Goal: Information Seeking & Learning: Learn about a topic

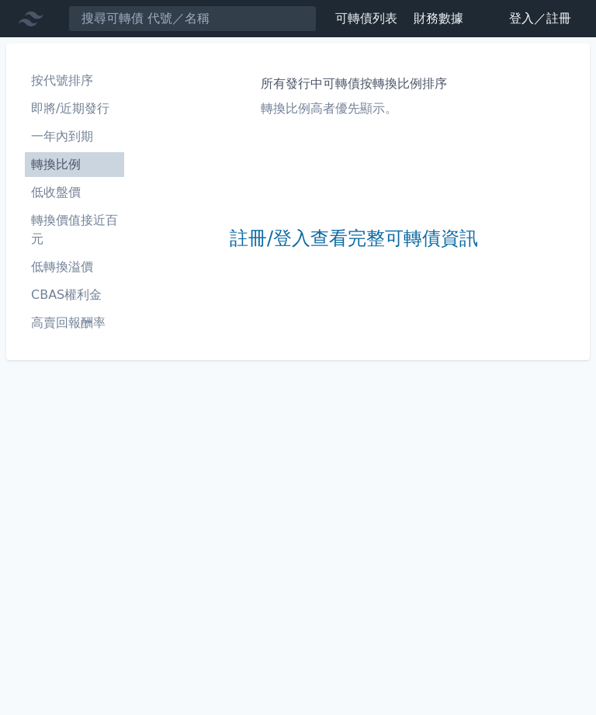
click at [99, 117] on li "即將/近期發行" at bounding box center [74, 108] width 99 height 19
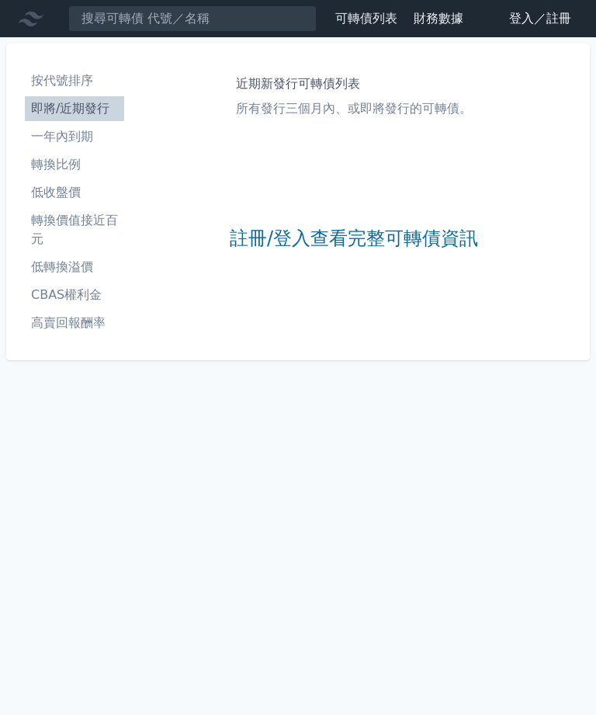
click at [68, 143] on li "一年內到期" at bounding box center [74, 136] width 99 height 19
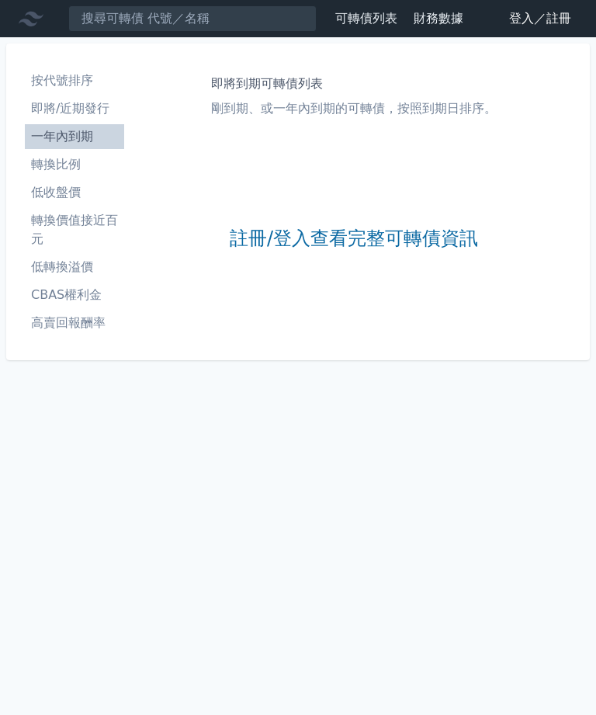
click at [33, 223] on li "轉換價值接近百元" at bounding box center [74, 229] width 99 height 37
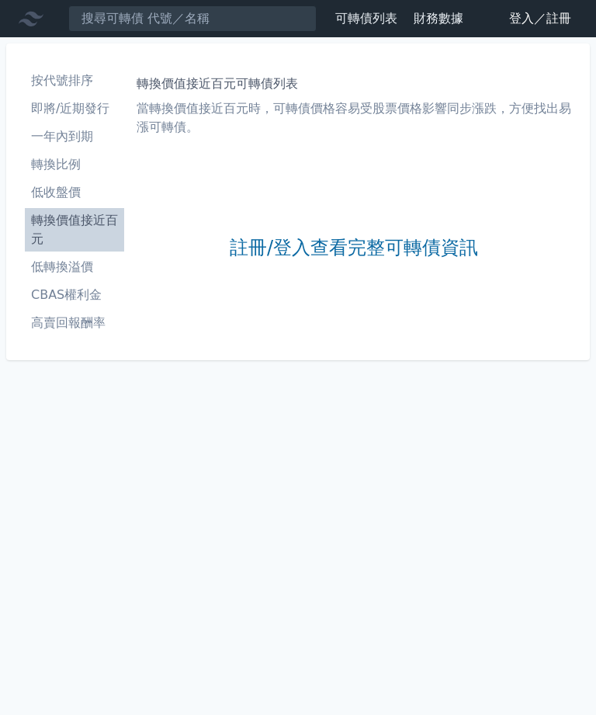
click at [399, 250] on link "註冊/登入查看完整可轉債資訊" at bounding box center [354, 248] width 248 height 25
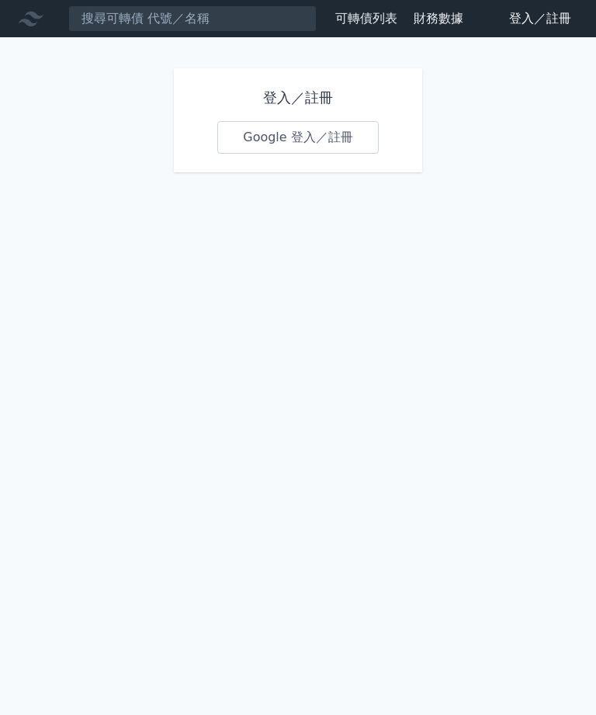
click at [382, 19] on link "可轉債列表" at bounding box center [366, 18] width 62 height 15
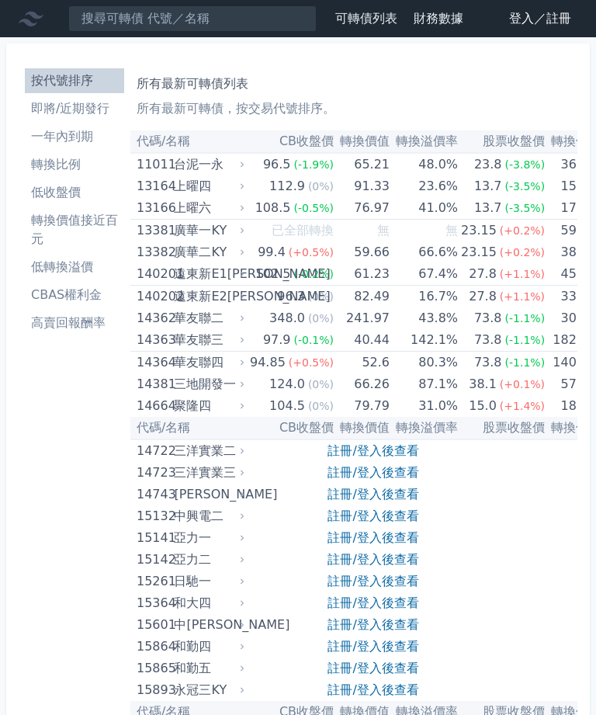
click at [25, 20] on icon at bounding box center [31, 19] width 25 height 15
click at [47, 230] on li "轉換價值接近百元" at bounding box center [74, 229] width 99 height 37
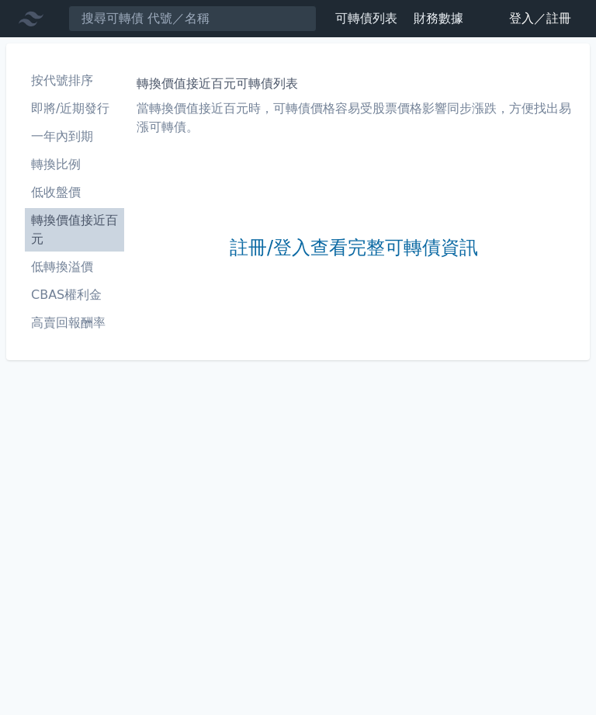
click at [45, 182] on link "低收盤價" at bounding box center [74, 192] width 99 height 25
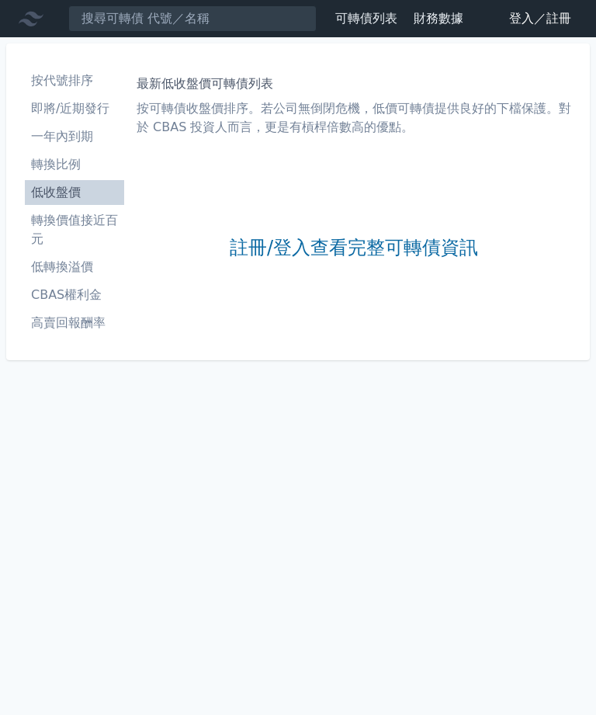
click at [42, 104] on li "即將/近期發行" at bounding box center [74, 108] width 99 height 19
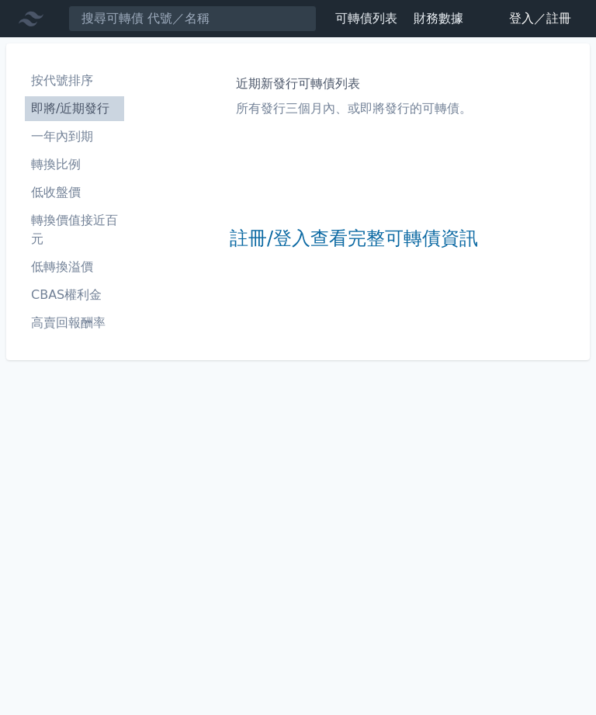
click at [49, 82] on li "按代號排序" at bounding box center [74, 80] width 99 height 19
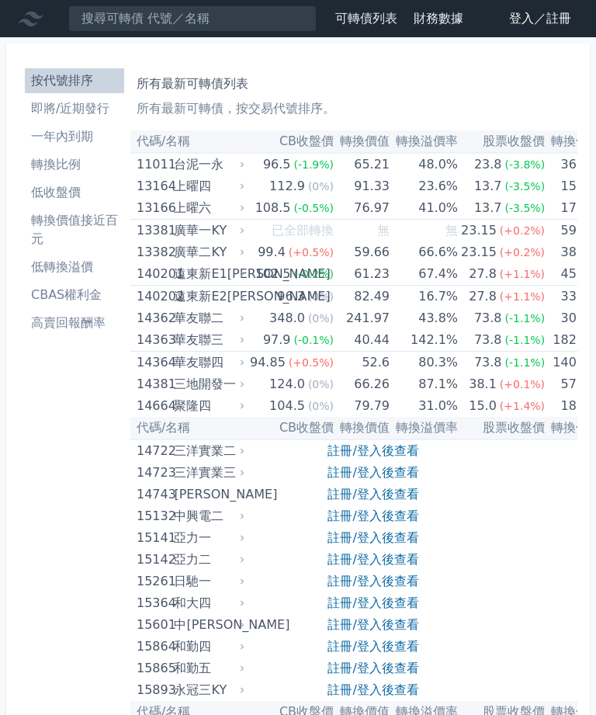
click at [43, 267] on li "低轉換溢價" at bounding box center [74, 267] width 99 height 19
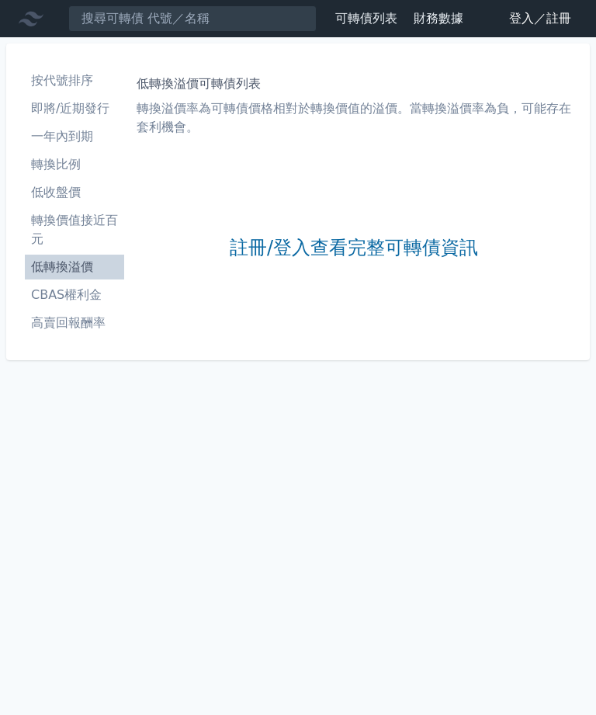
click at [68, 266] on li "低轉換溢價" at bounding box center [74, 267] width 99 height 19
click at [81, 296] on li "CBAS權利金" at bounding box center [74, 295] width 99 height 19
